Goal: Check status

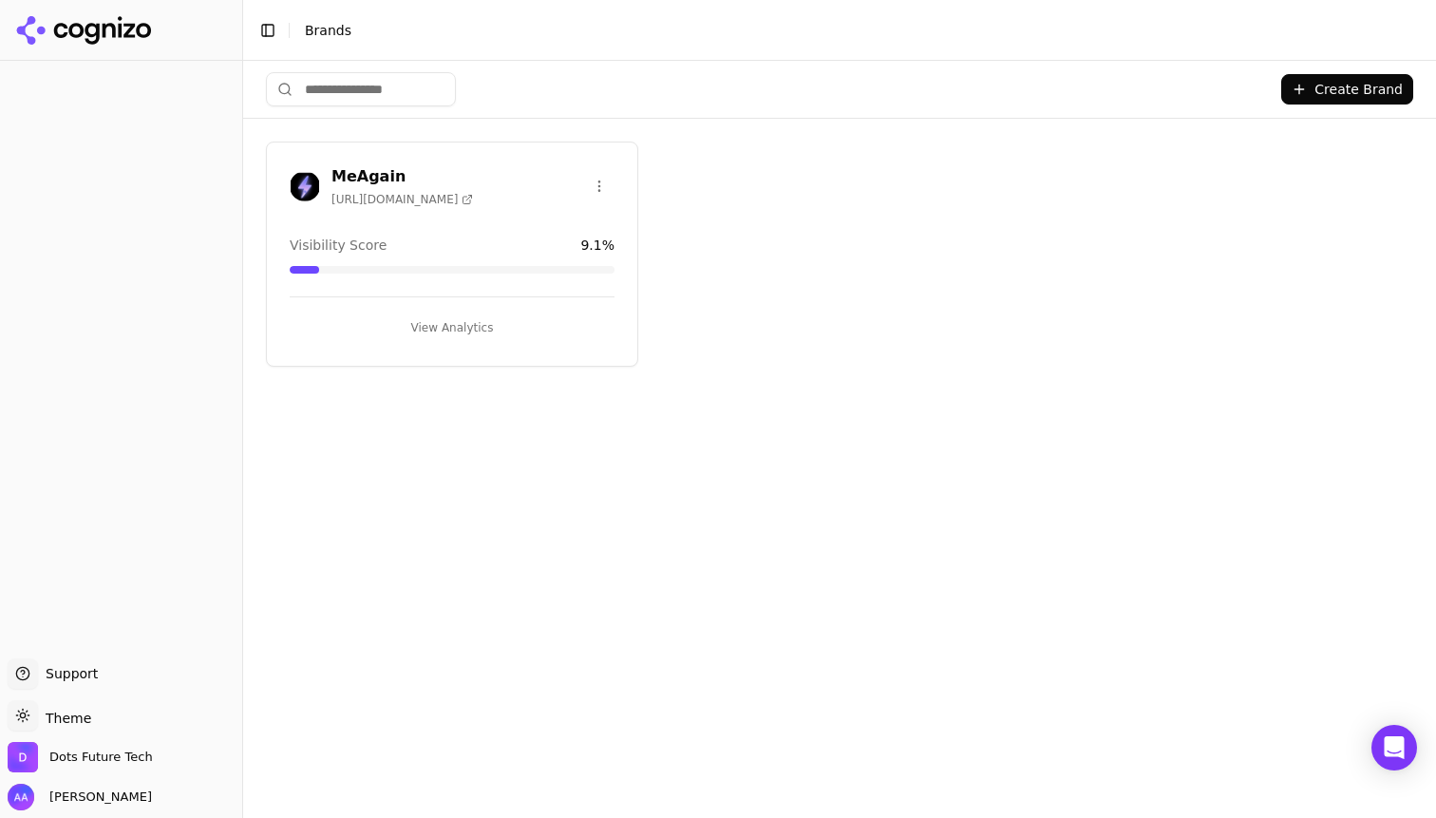
click at [454, 182] on div "MeAgain [URL][DOMAIN_NAME]" at bounding box center [452, 186] width 325 height 42
click at [362, 165] on h3 "MeAgain" at bounding box center [402, 176] width 142 height 23
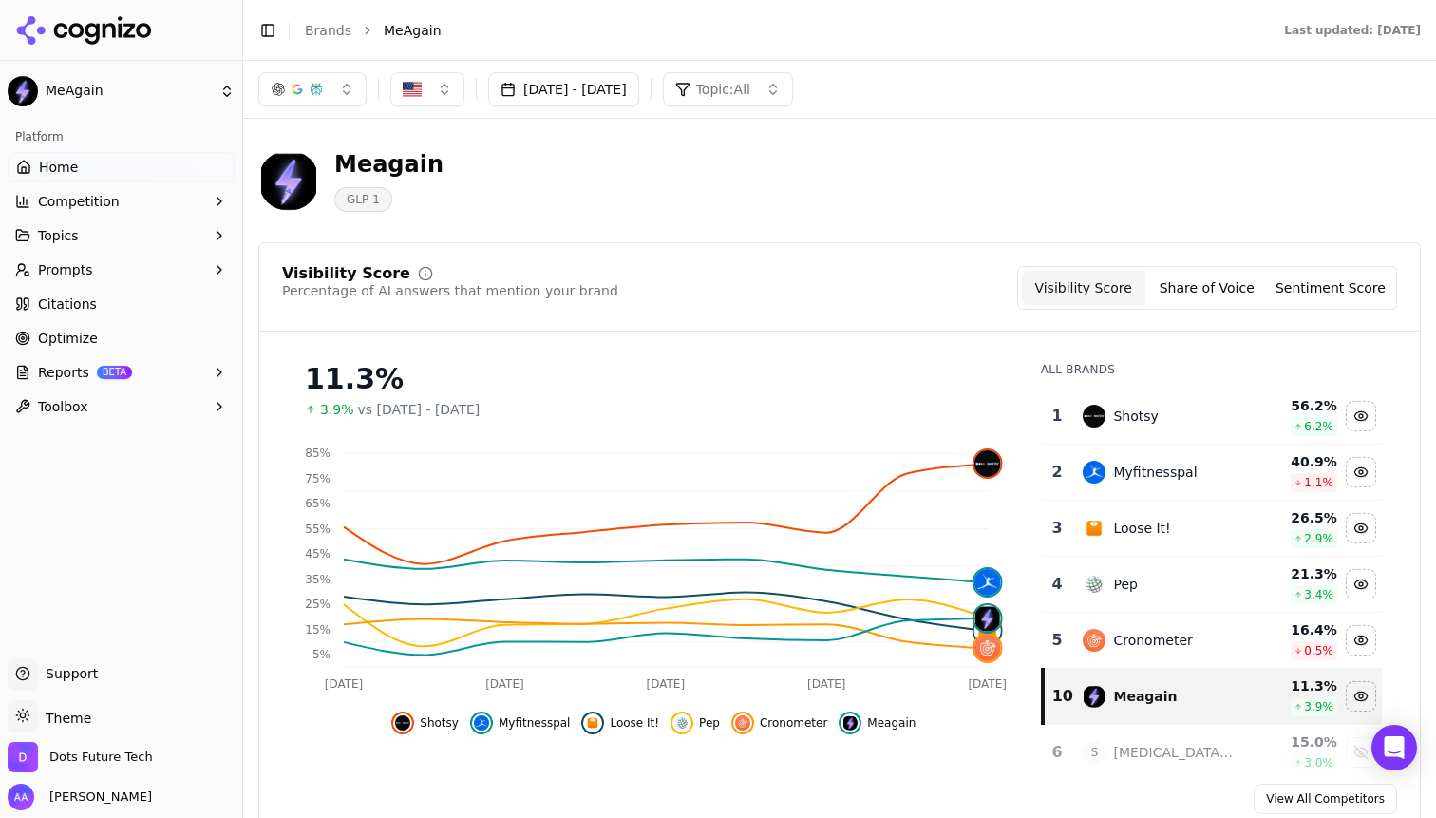
click at [639, 94] on button "[DATE] - [DATE]" at bounding box center [563, 89] width 151 height 34
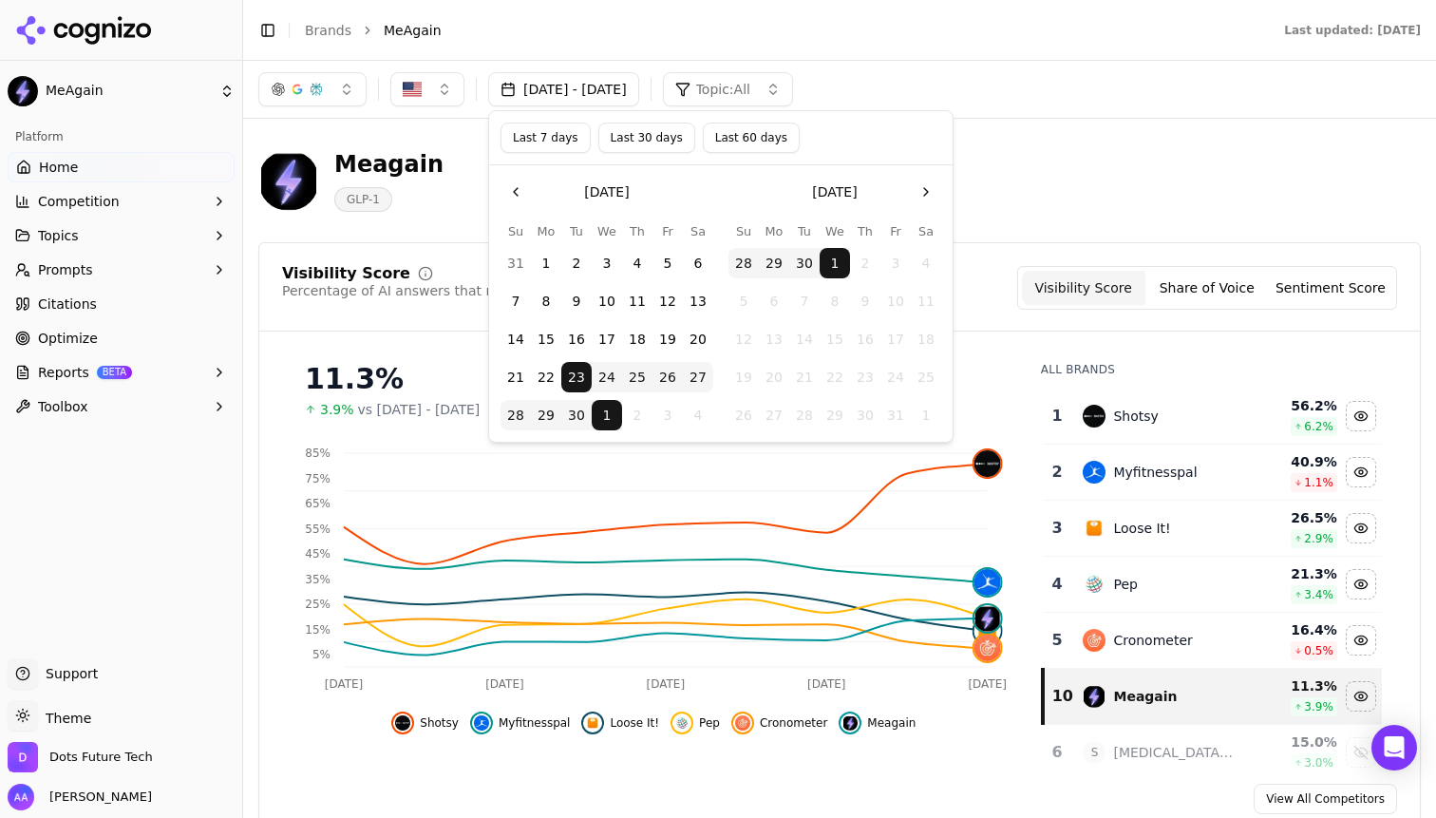
click at [1048, 152] on div "Meagain GLP-1" at bounding box center [683, 180] width 851 height 63
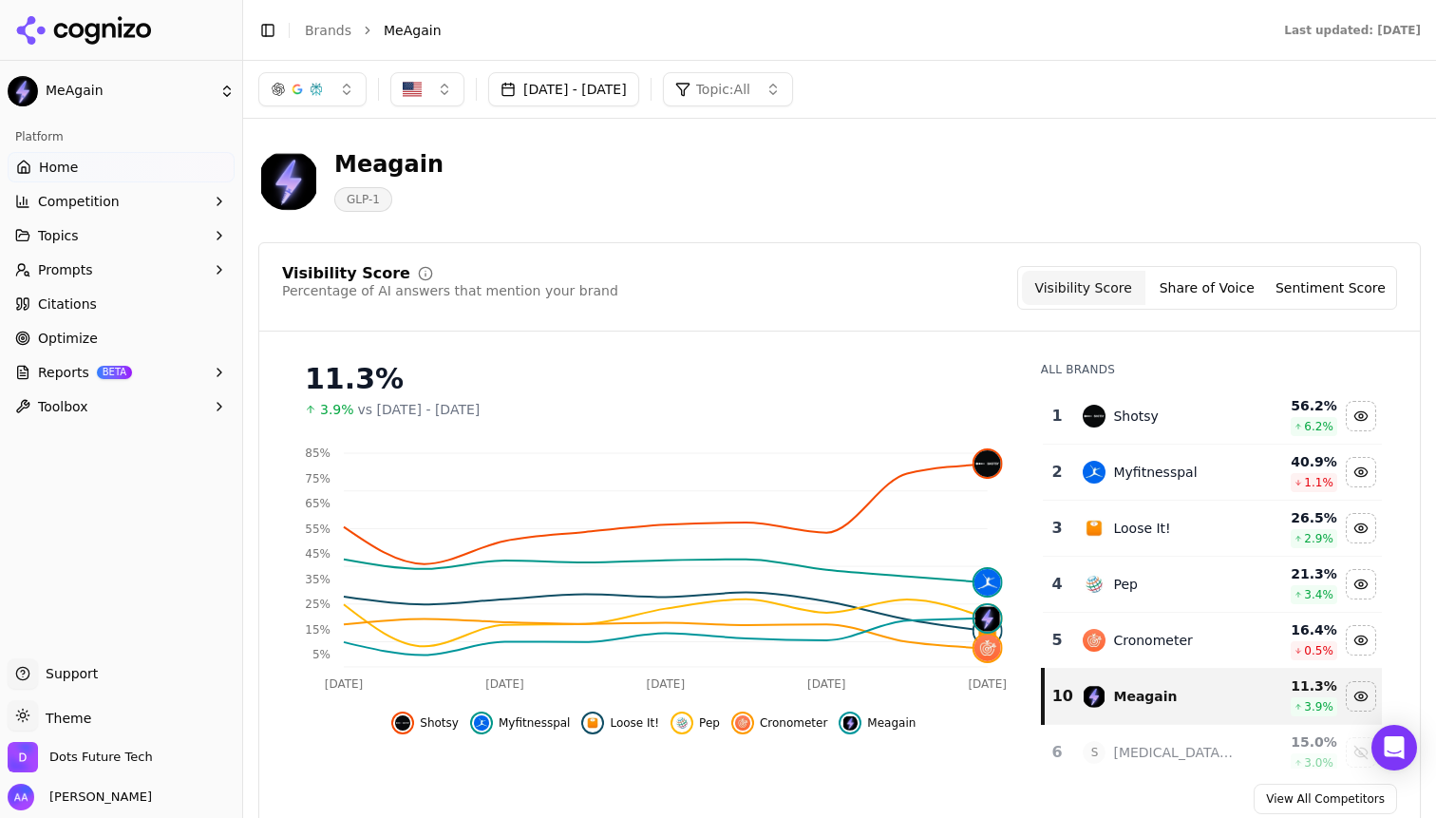
click at [785, 719] on span "Cronometer" at bounding box center [793, 722] width 67 height 15
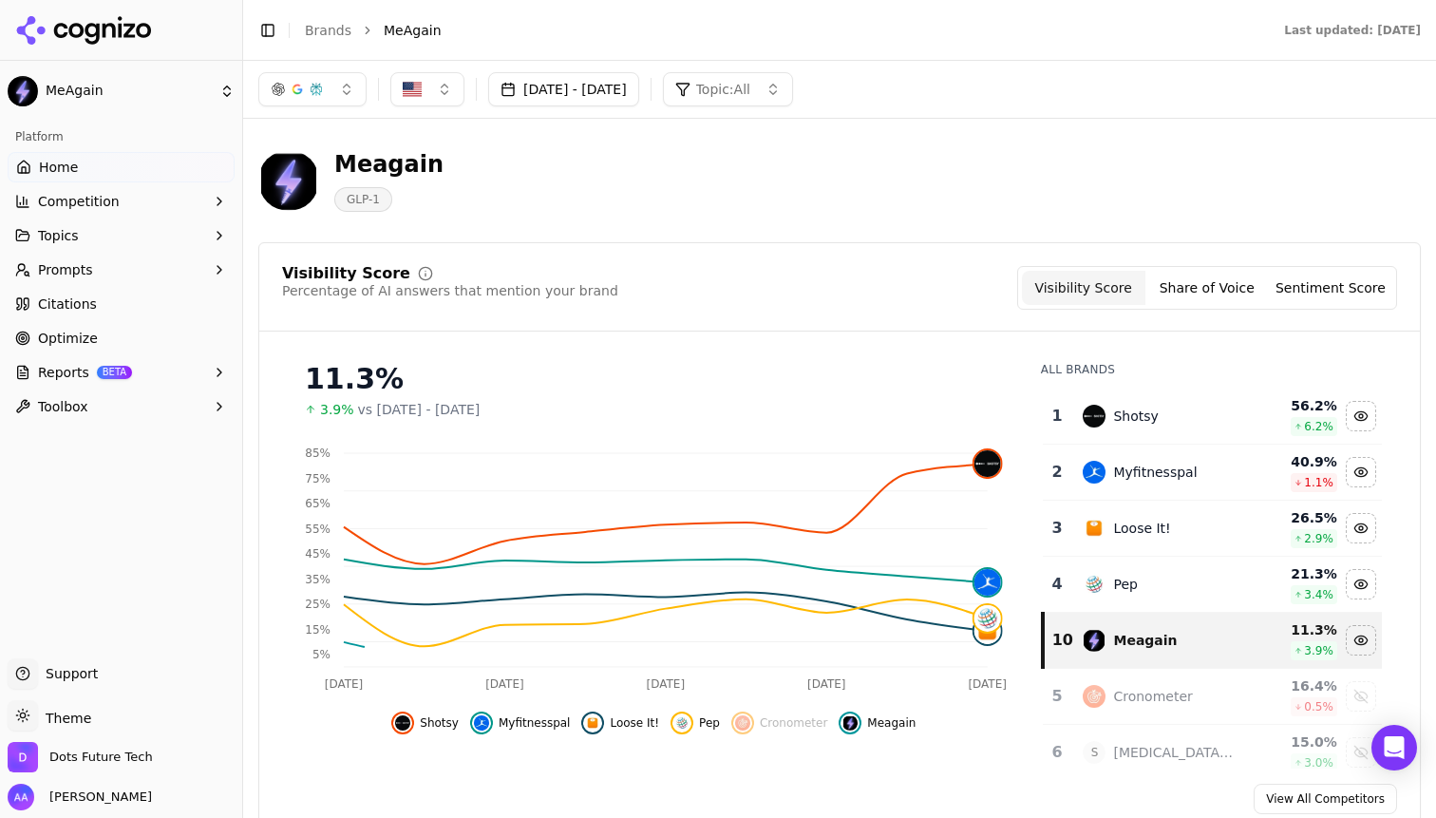
click at [689, 721] on img "Hide pep data" at bounding box center [681, 722] width 15 height 15
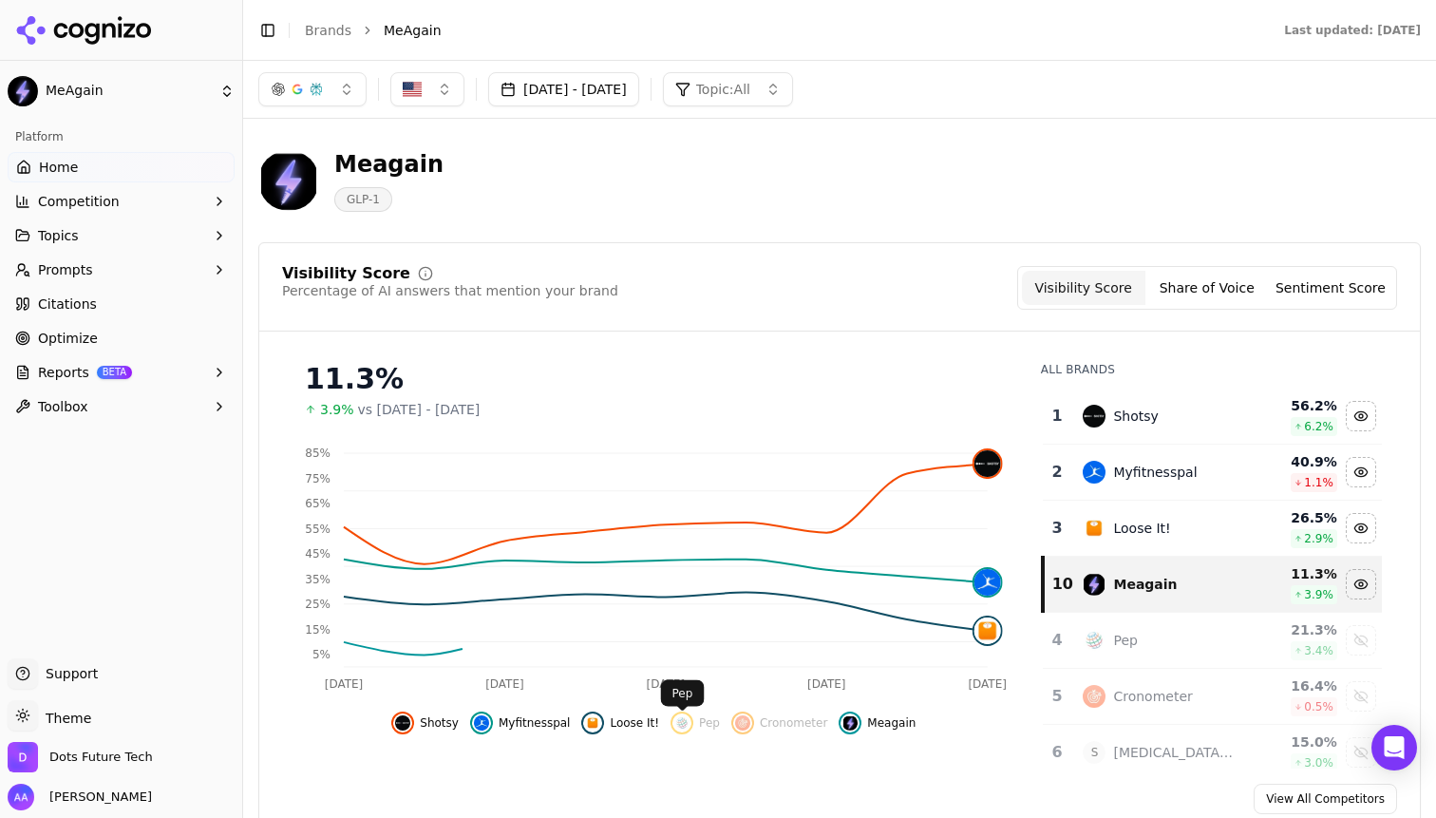
click at [604, 721] on div "Hide loose it! data" at bounding box center [592, 722] width 23 height 23
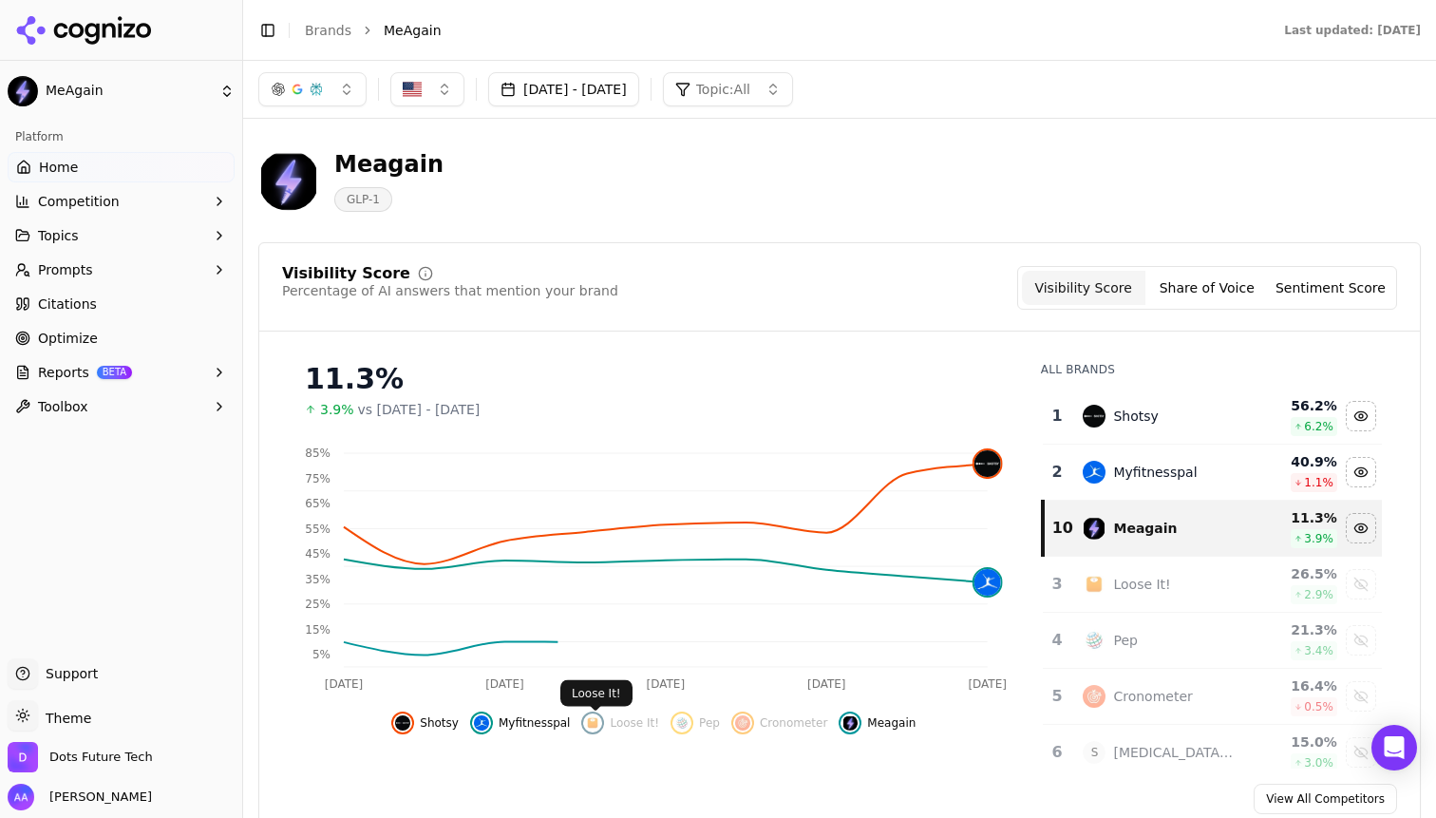
click at [517, 722] on span "Myfitnesspal" at bounding box center [535, 722] width 72 height 15
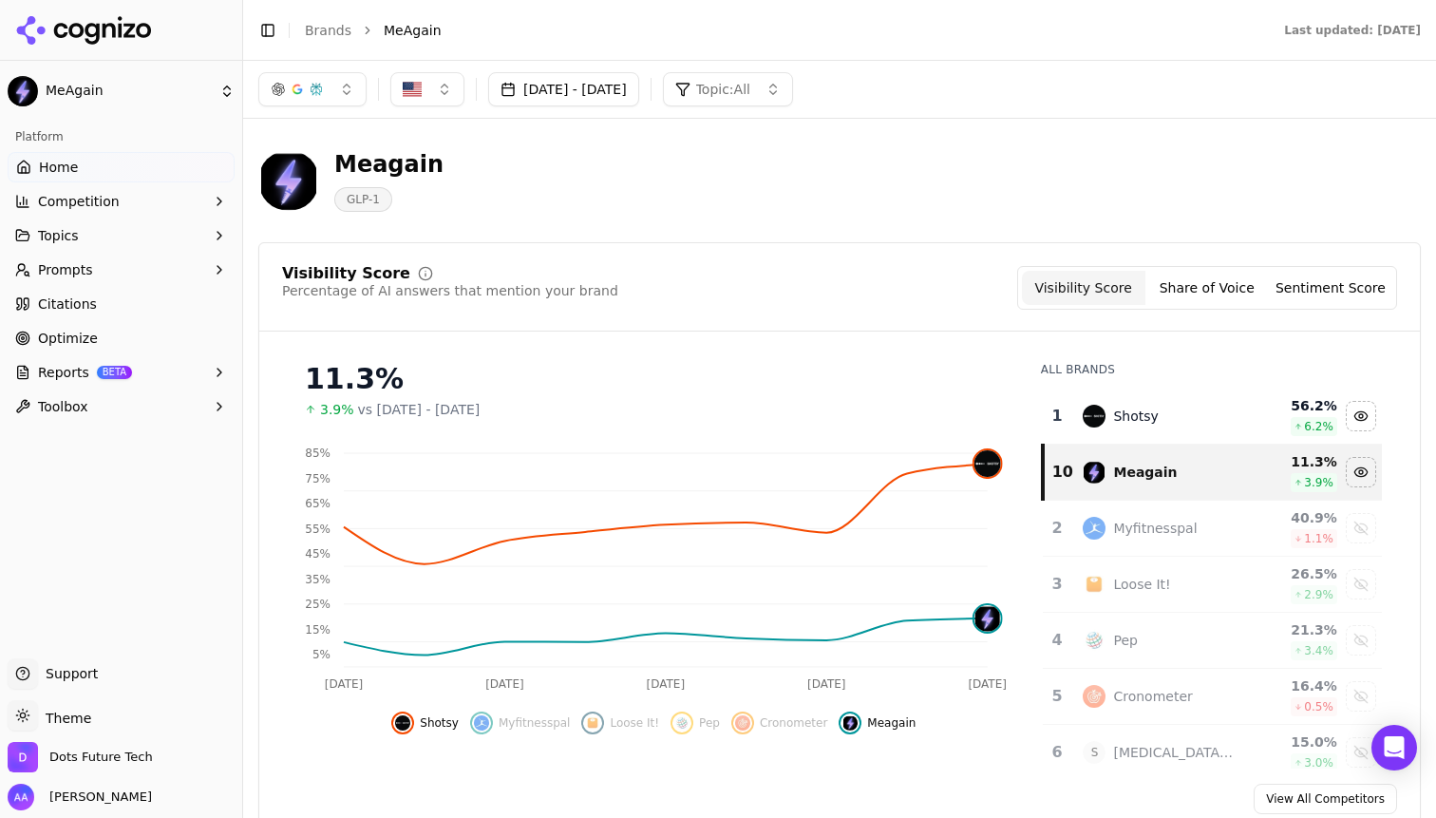
click at [444, 725] on span "Shotsy" at bounding box center [439, 722] width 39 height 15
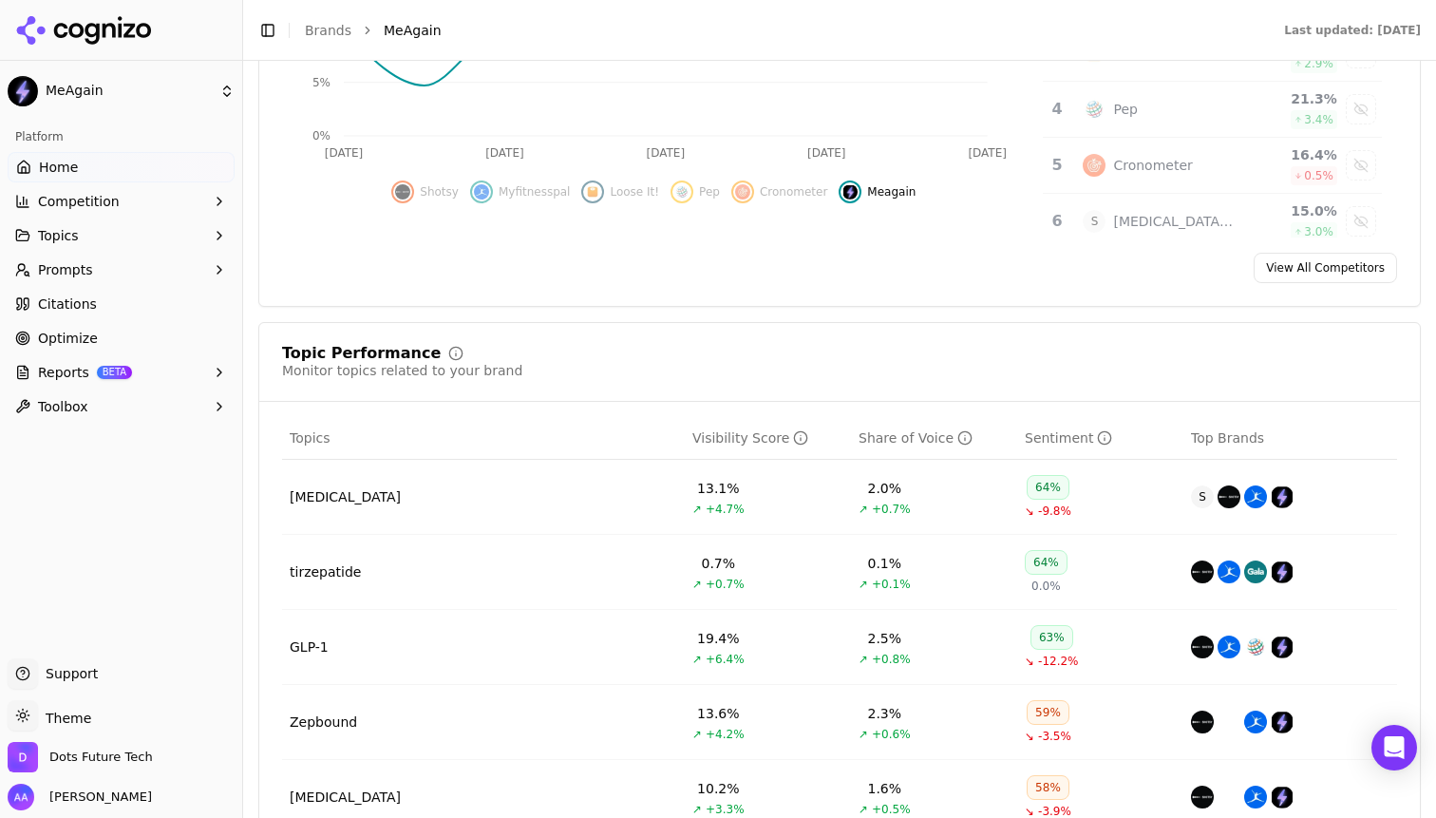
scroll to position [576, 0]
